Goal: Register for event/course

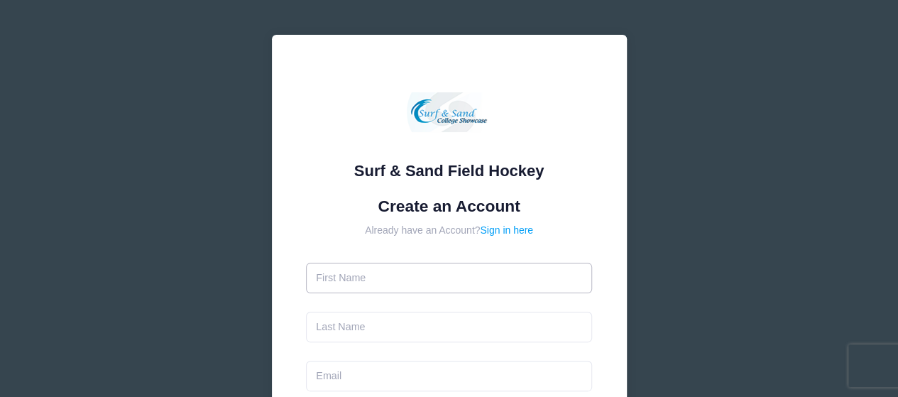
click at [331, 289] on input "text" at bounding box center [449, 278] width 286 height 31
type input "Anne"
type input "Bornebusch"
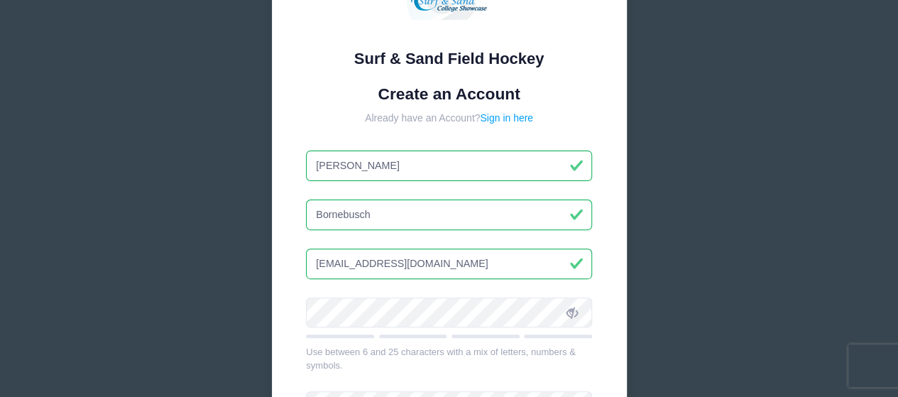
scroll to position [142, 0]
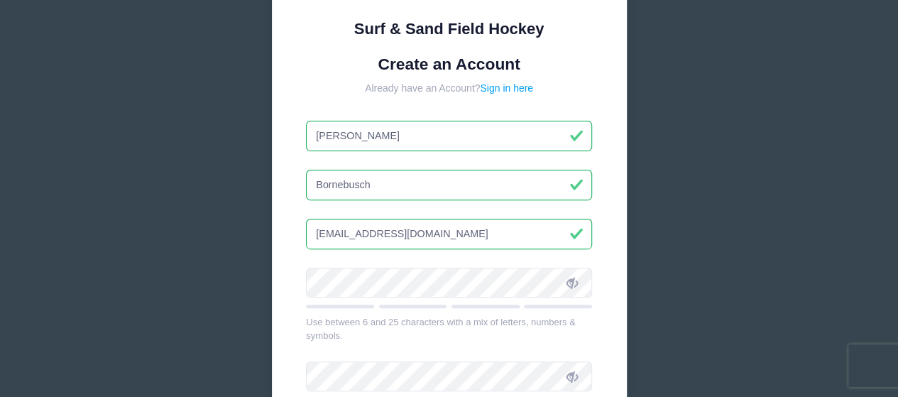
click at [432, 234] on input "[EMAIL_ADDRESS][DOMAIN_NAME]" at bounding box center [449, 234] width 286 height 31
type input "[EMAIL_ADDRESS][DOMAIN_NAME]"
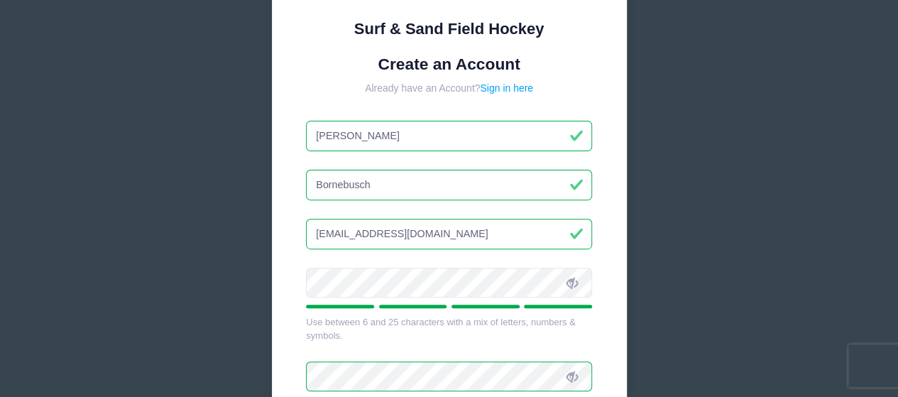
scroll to position [373, 0]
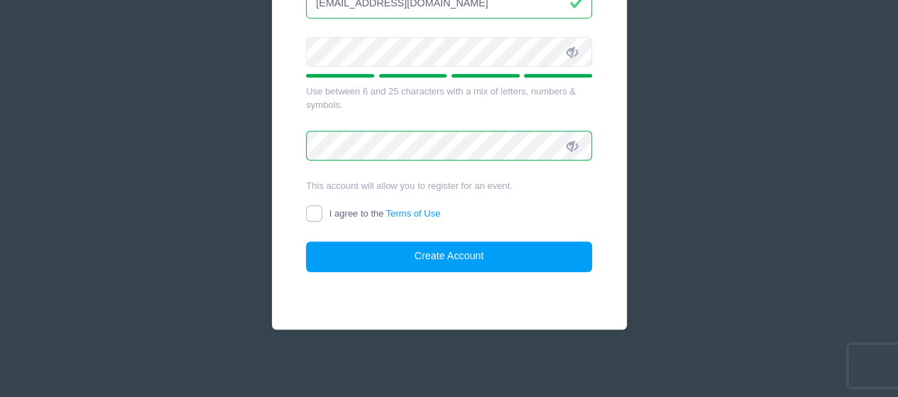
click at [312, 215] on input "I agree to the Terms of Use" at bounding box center [314, 213] width 16 height 16
checkbox input "true"
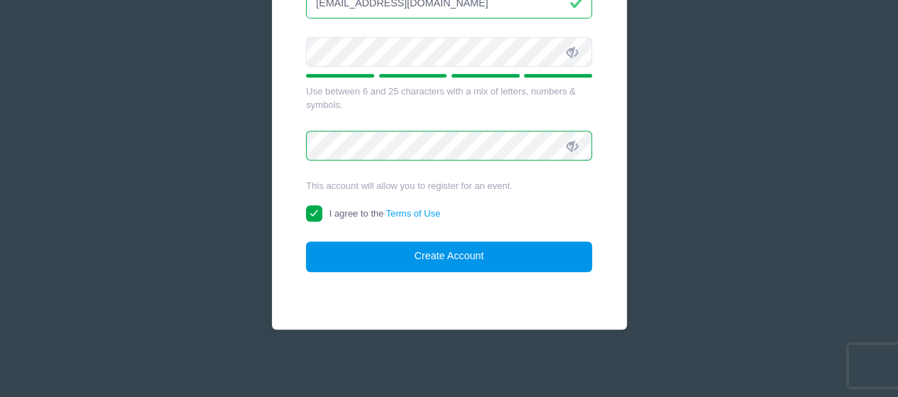
click at [340, 255] on button "Create Account" at bounding box center [449, 256] width 286 height 31
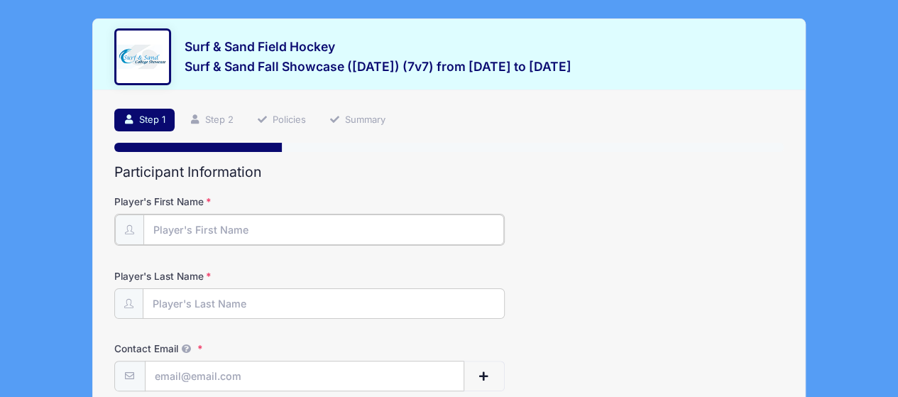
click at [240, 223] on input "Player's First Name" at bounding box center [323, 229] width 361 height 31
type input "[PERSON_NAME]"
type input "Bornebusch"
type input "[EMAIL_ADDRESS][DOMAIN_NAME]"
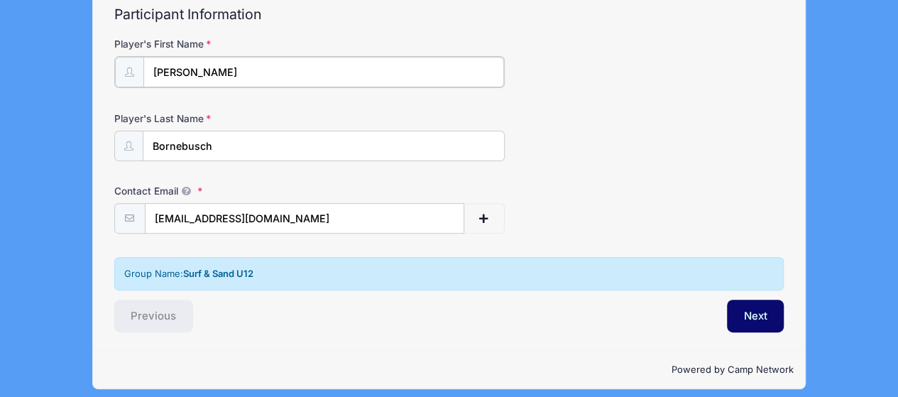
scroll to position [165, 0]
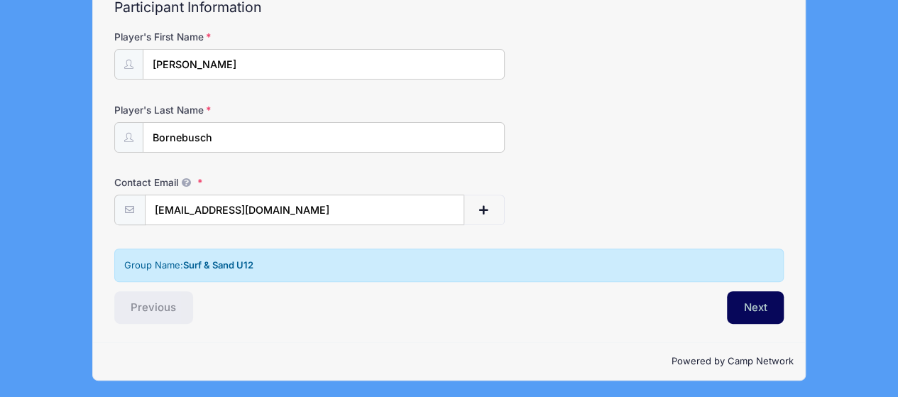
click at [752, 313] on button "Next" at bounding box center [756, 307] width 58 height 33
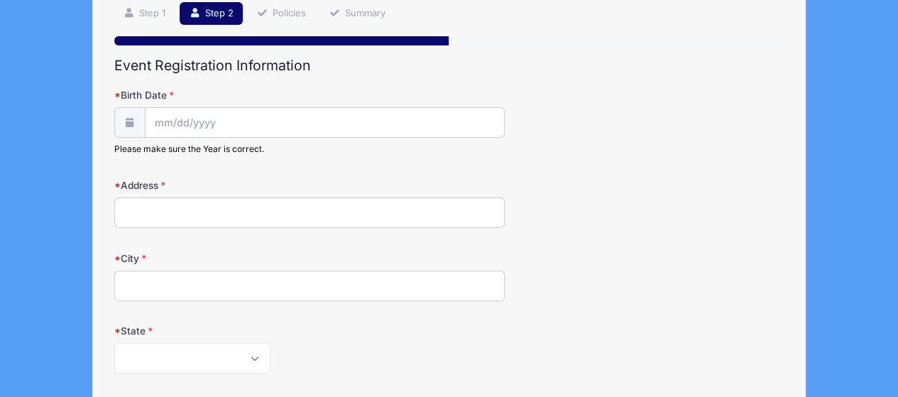
scroll to position [0, 0]
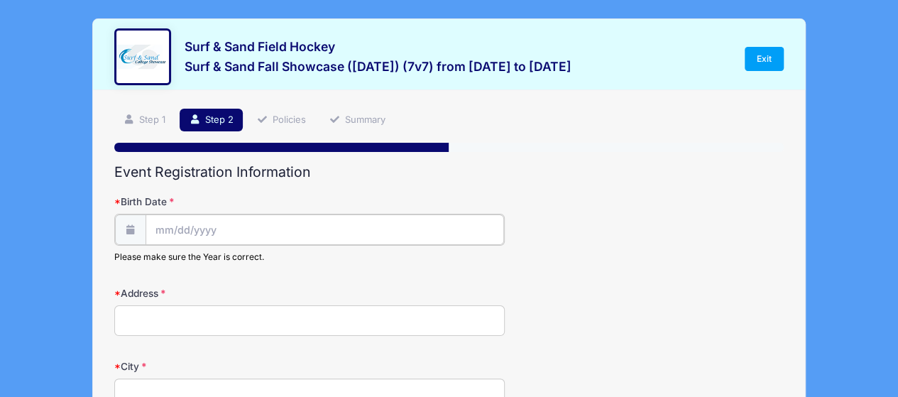
click at [223, 231] on body "Processing Request Please wait... Processing Request Please wait... Processing …" at bounding box center [449, 198] width 898 height 397
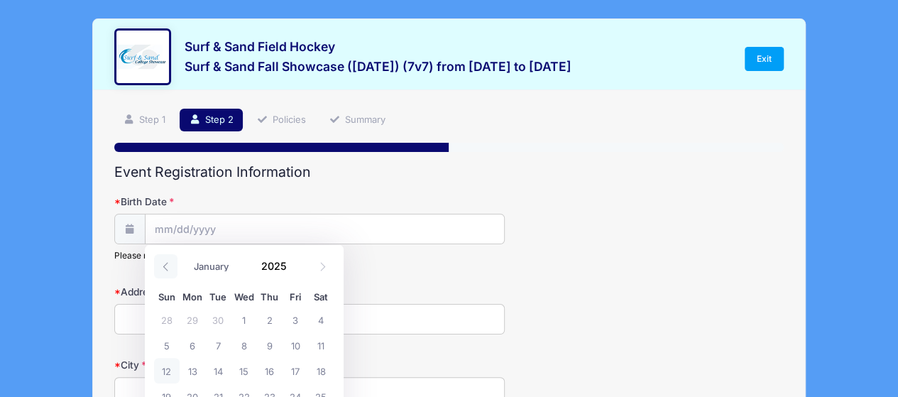
click at [172, 265] on span at bounding box center [165, 266] width 23 height 24
select select "8"
click at [226, 372] on span "16" at bounding box center [218, 371] width 26 height 26
type input "[DATE]"
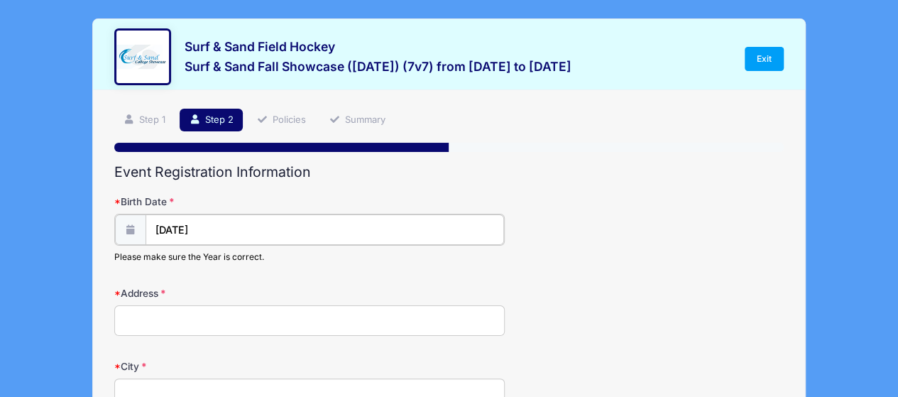
click at [228, 219] on input "[DATE]" at bounding box center [325, 229] width 359 height 31
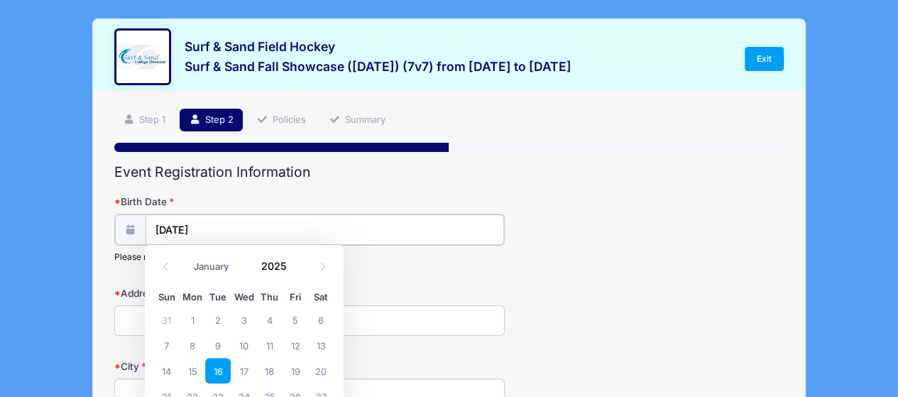
click at [220, 228] on input "[DATE]" at bounding box center [325, 229] width 359 height 31
click at [216, 224] on input "[DATE]" at bounding box center [325, 229] width 359 height 31
click at [195, 232] on input "[DATE]" at bounding box center [325, 229] width 359 height 31
click at [286, 263] on input "2025" at bounding box center [278, 265] width 46 height 21
click at [294, 272] on span at bounding box center [296, 271] width 10 height 11
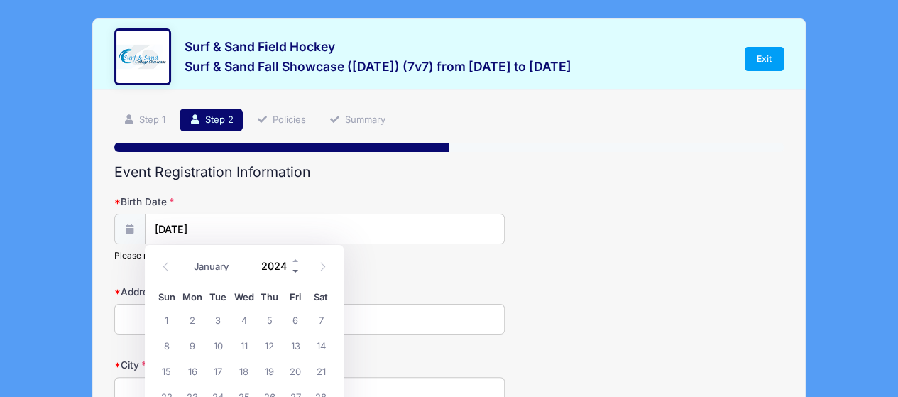
click at [295, 270] on span at bounding box center [296, 271] width 10 height 11
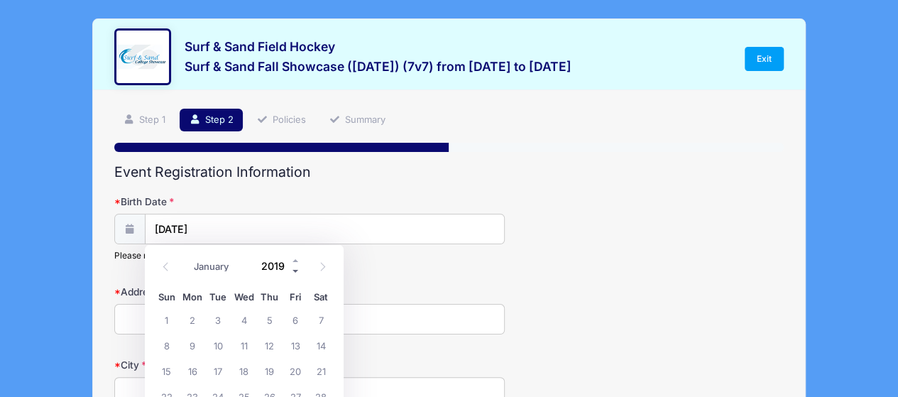
click at [295, 270] on span at bounding box center [296, 271] width 10 height 11
click at [297, 269] on span at bounding box center [296, 271] width 10 height 11
click at [295, 258] on span at bounding box center [296, 260] width 10 height 11
click at [292, 263] on span at bounding box center [296, 260] width 10 height 11
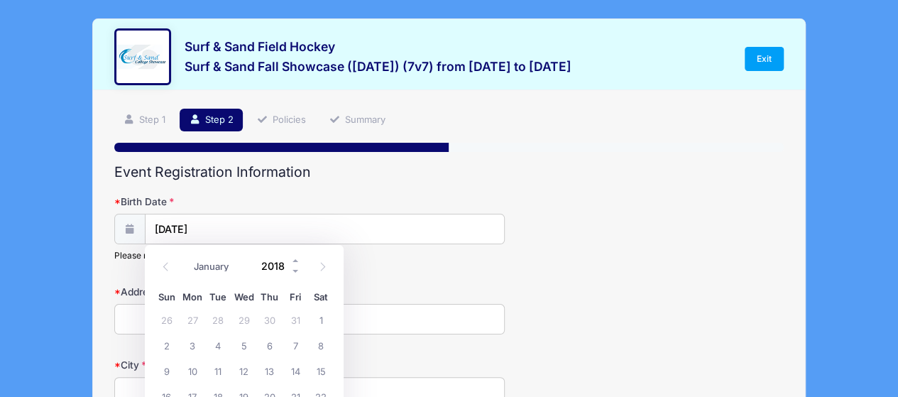
click at [273, 268] on input "2018" at bounding box center [278, 265] width 46 height 21
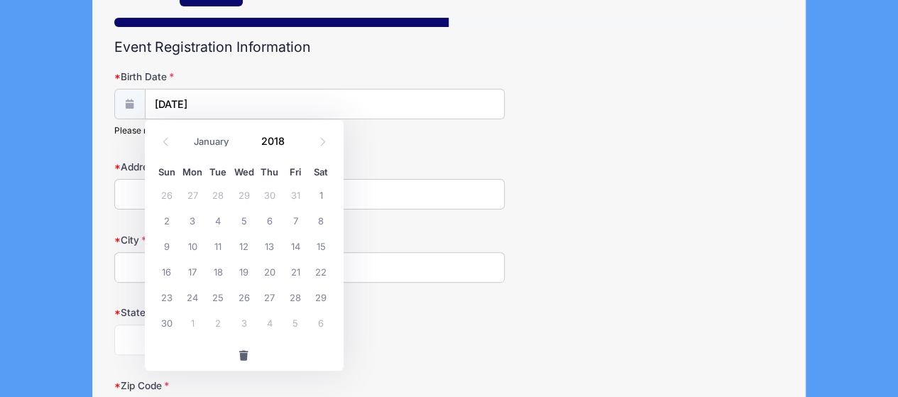
scroll to position [142, 0]
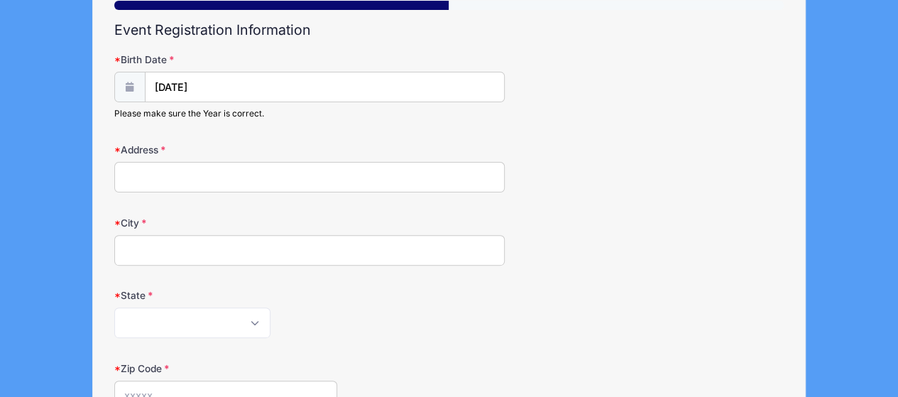
click at [417, 331] on div "[US_STATE] [US_STATE] [US_STATE] [US_STATE] [US_STATE] Armed Forces Africa Arme…" at bounding box center [309, 322] width 390 height 31
click at [225, 80] on input "[DATE]" at bounding box center [325, 87] width 359 height 31
drag, startPoint x: 135, startPoint y: 117, endPoint x: 124, endPoint y: 114, distance: 11.7
click at [133, 117] on div "Please make sure the Year is correct." at bounding box center [309, 113] width 390 height 13
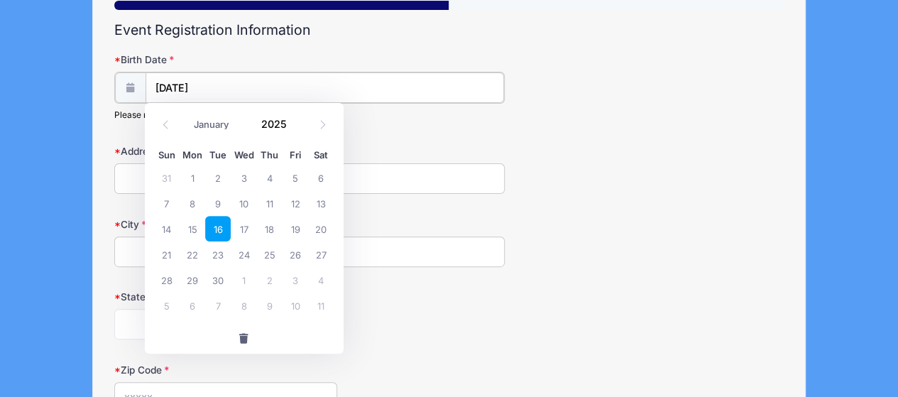
drag, startPoint x: 195, startPoint y: 82, endPoint x: 234, endPoint y: 83, distance: 39.8
click at [234, 83] on input "[DATE]" at bounding box center [325, 87] width 359 height 31
click at [293, 128] on span at bounding box center [296, 129] width 10 height 11
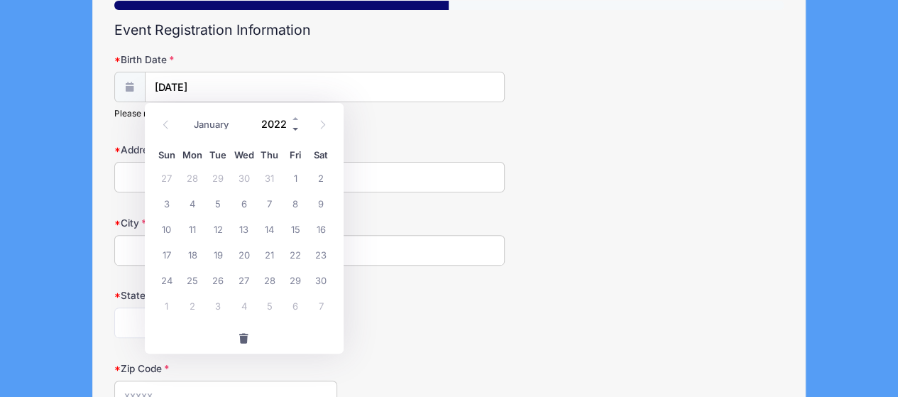
click at [293, 128] on span at bounding box center [296, 129] width 10 height 11
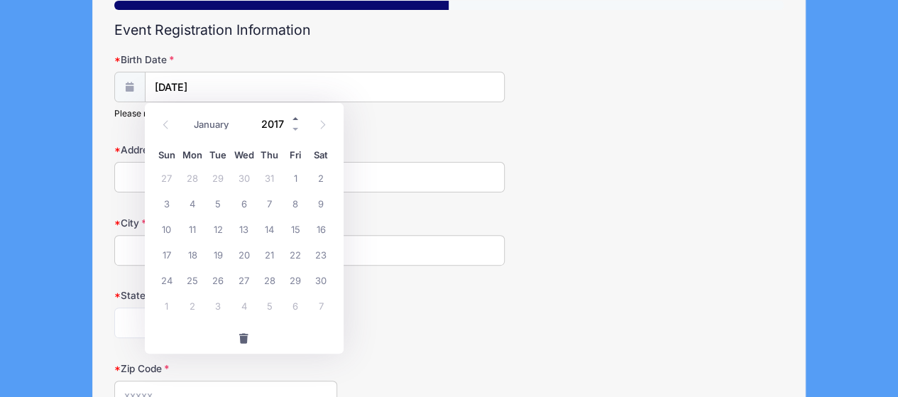
click at [292, 117] on span at bounding box center [296, 118] width 10 height 11
type input "2018"
click at [169, 255] on span "16" at bounding box center [167, 254] width 26 height 26
type input "[DATE]"
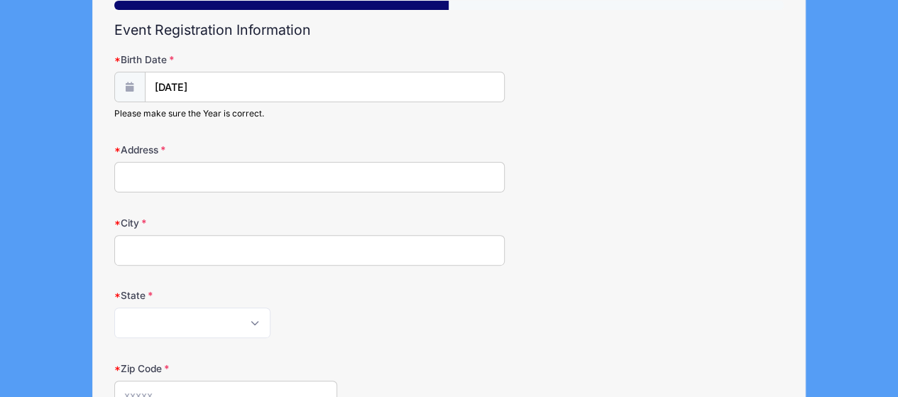
click at [177, 173] on input "Address" at bounding box center [309, 177] width 390 height 31
type input "[STREET_ADDRESS]"
type input "[GEOGRAPHIC_DATA]"
select select "NJ"
type input "07748"
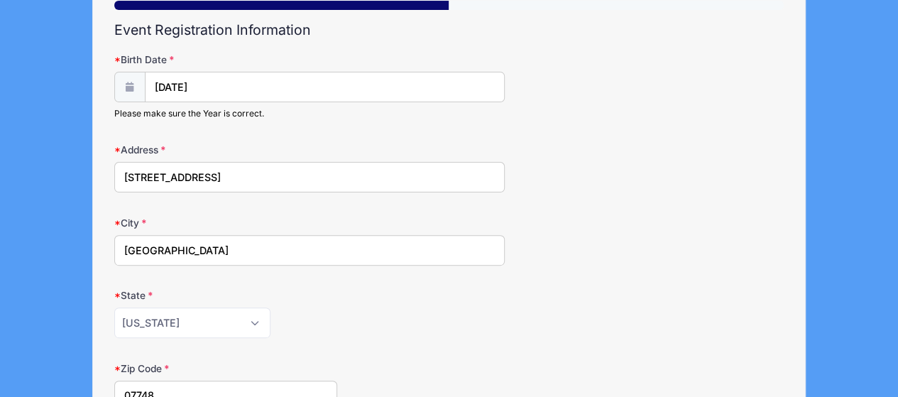
type input "[PHONE_NUMBER]"
type input "[EMAIL_ADDRESS][DOMAIN_NAME]"
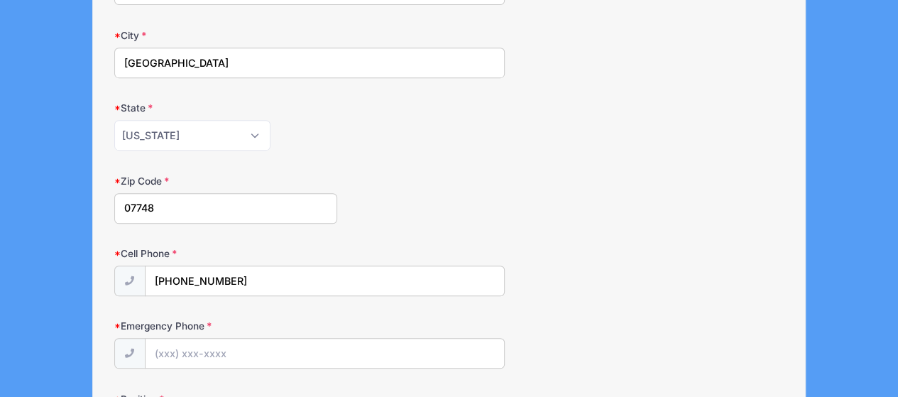
scroll to position [355, 0]
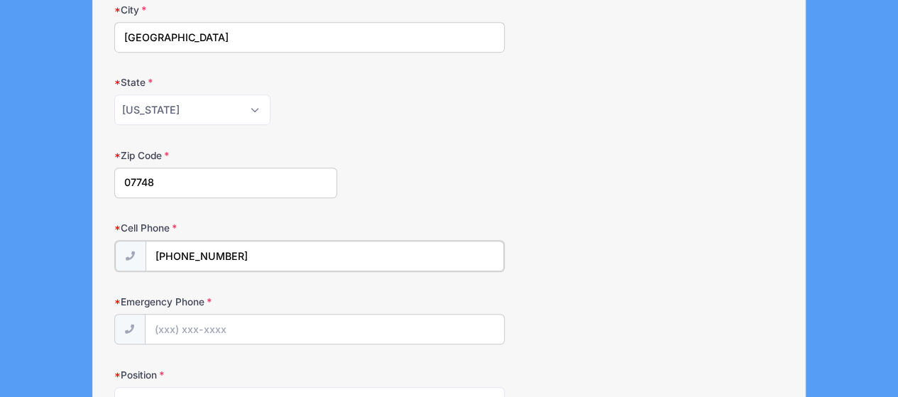
click at [275, 253] on input "[PHONE_NUMBER]" at bounding box center [325, 256] width 359 height 31
type input "[PHONE_NUMBER]"
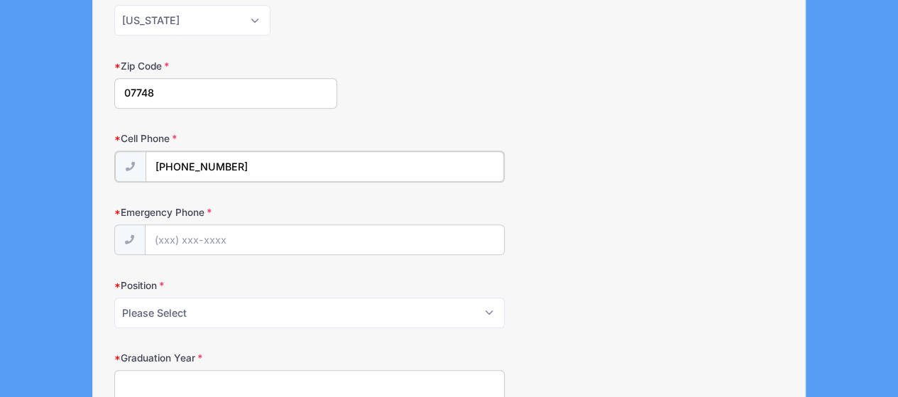
scroll to position [497, 0]
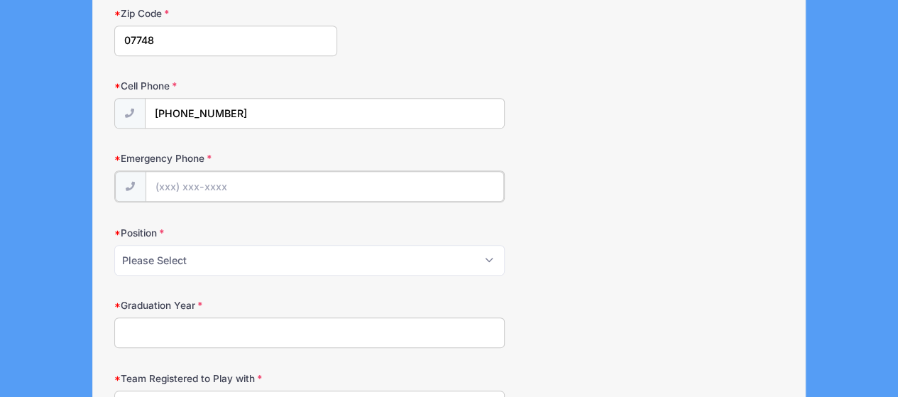
click at [201, 177] on input "Emergency Phone" at bounding box center [325, 186] width 359 height 31
type input "[PHONE_NUMBER]"
click at [222, 252] on select "Please Select Forward Midfielder Fullback Goalie" at bounding box center [309, 258] width 390 height 31
click at [114, 243] on select "Please Select Forward Midfielder Fullback Goalie" at bounding box center [309, 258] width 390 height 31
click at [261, 265] on select "Please Select Forward Midfielder Fullback Goalie" at bounding box center [309, 258] width 390 height 31
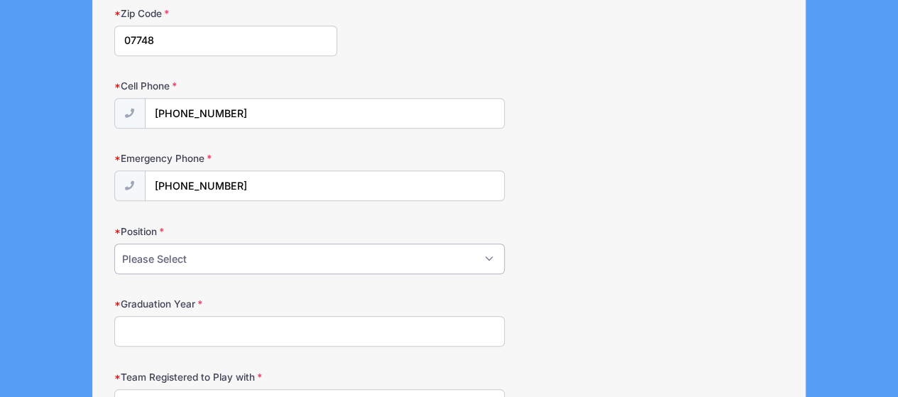
select select "Forward"
click at [114, 243] on select "Please Select Forward Midfielder Fullback Goalie" at bounding box center [309, 258] width 390 height 31
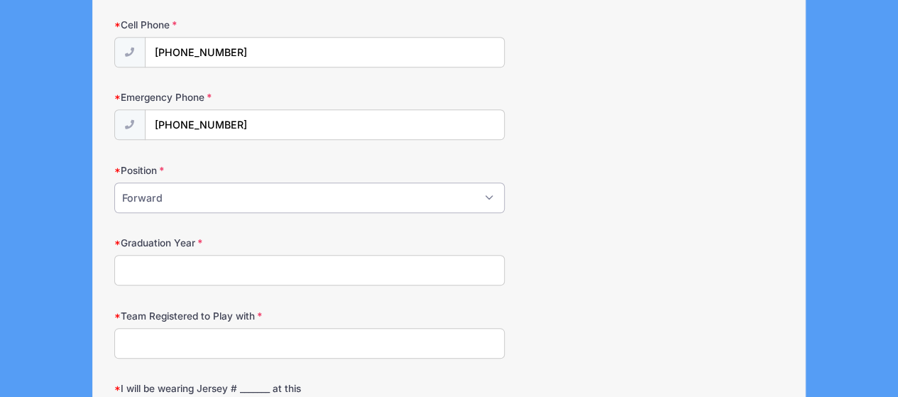
scroll to position [568, 0]
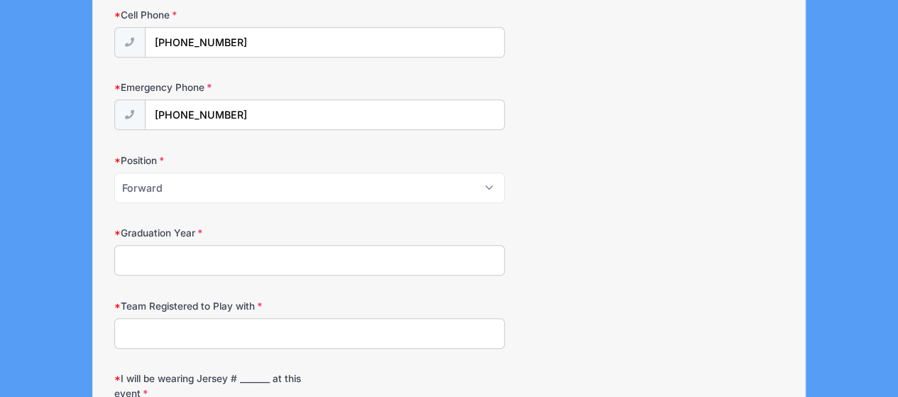
click at [154, 256] on input "Graduation Year" at bounding box center [309, 260] width 390 height 31
click at [160, 318] on input "Team Registered to Play with" at bounding box center [309, 333] width 390 height 31
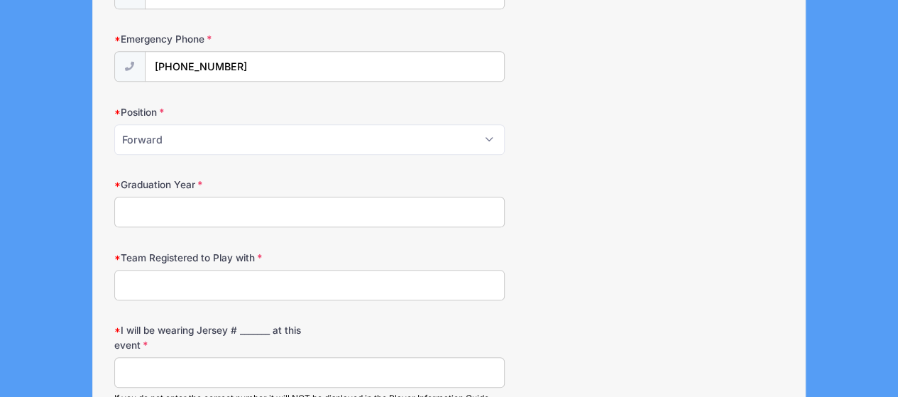
scroll to position [639, 0]
